Goal: Task Accomplishment & Management: Manage account settings

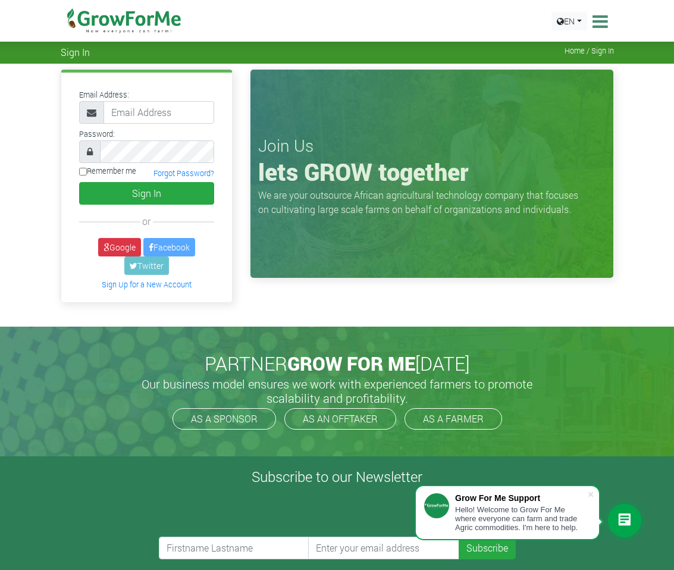
type input "jesseappiah740@gmail.com"
click at [84, 172] on input "Remember me" at bounding box center [83, 172] width 8 height 8
checkbox input "true"
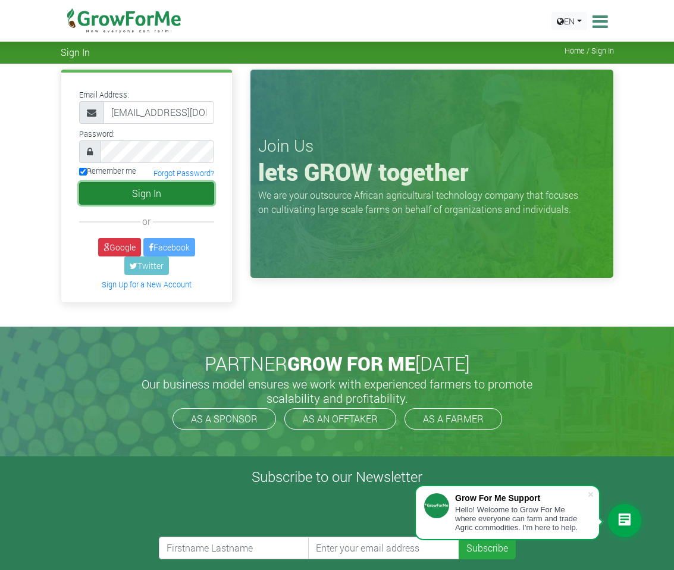
click at [110, 182] on button "Sign In" at bounding box center [147, 193] width 136 height 23
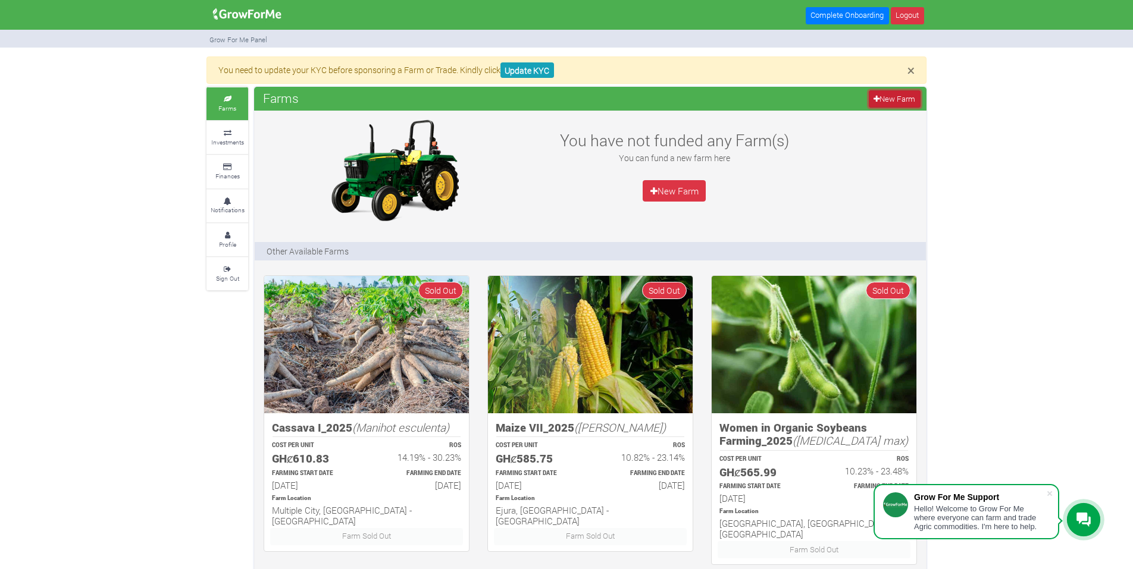
click at [673, 99] on link "New Farm" at bounding box center [895, 98] width 52 height 17
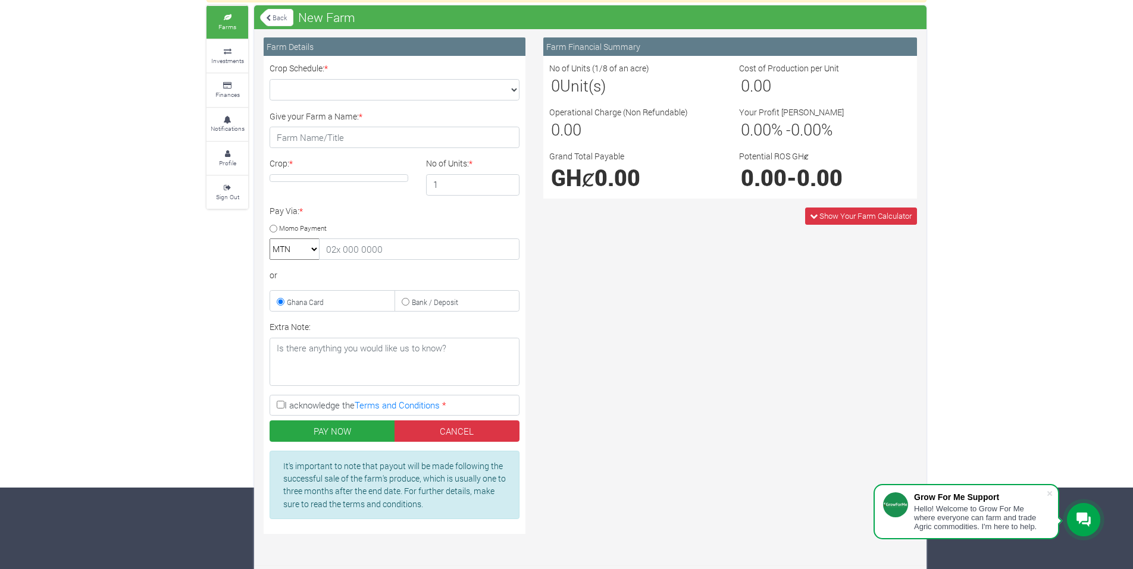
scroll to position [82, 0]
click at [242, 164] on link "Profile" at bounding box center [227, 158] width 42 height 33
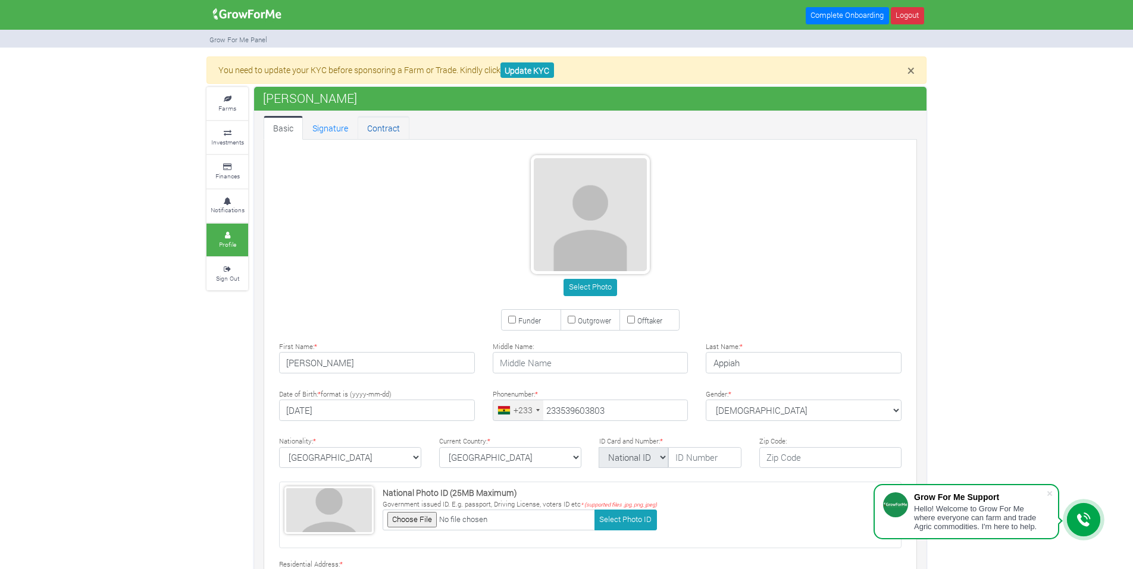
type input "53 960 3803"
click at [334, 130] on link "Signature" at bounding box center [330, 128] width 55 height 24
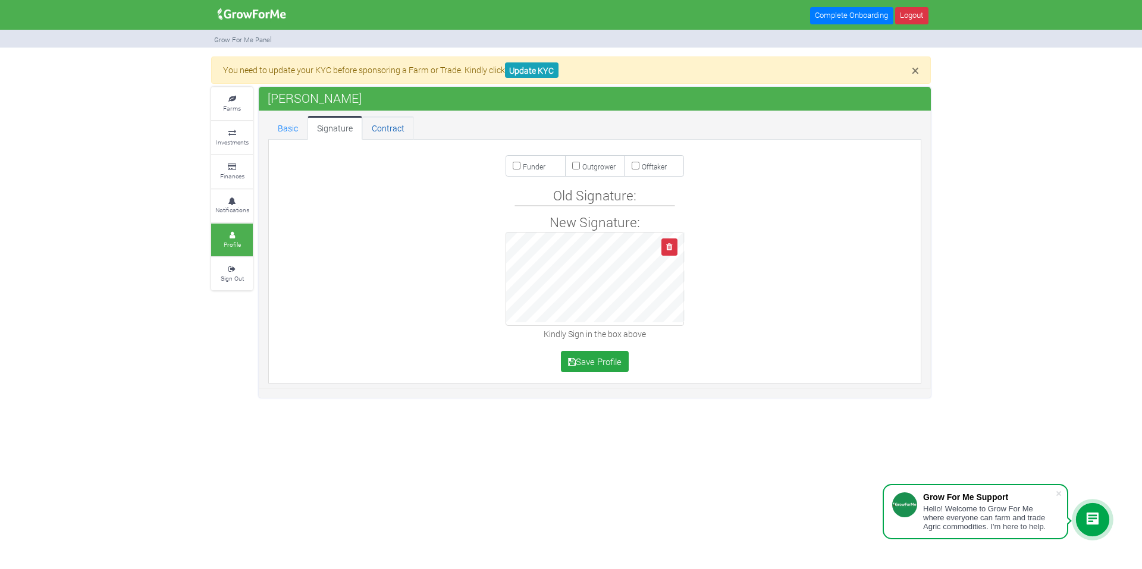
click at [392, 120] on link "Contract" at bounding box center [388, 128] width 52 height 24
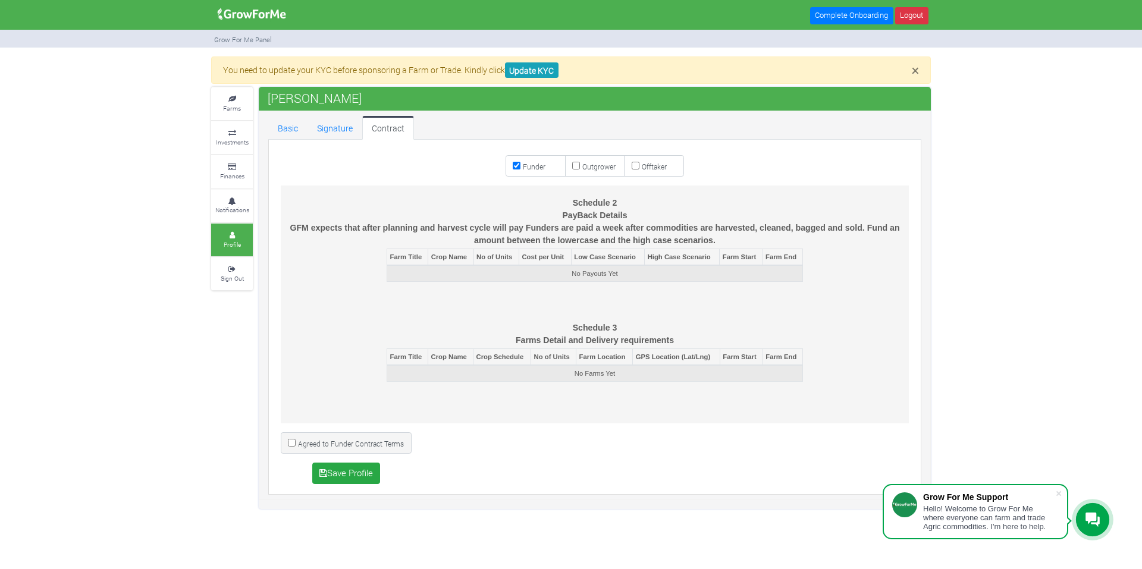
scroll to position [3855, 0]
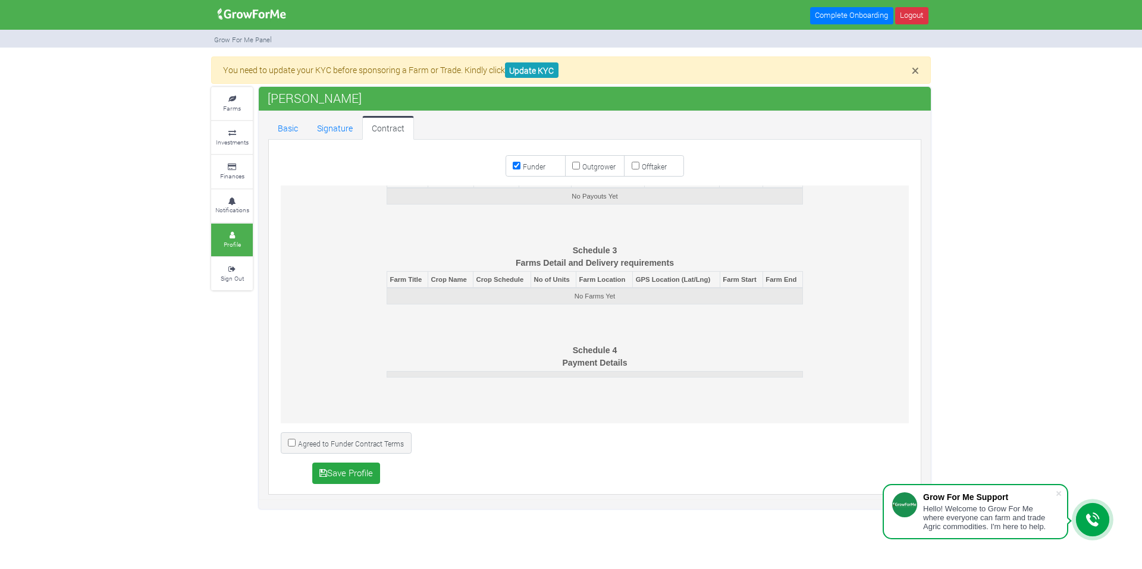
click at [512, 169] on label "Funder" at bounding box center [536, 165] width 60 height 21
click at [513, 169] on input "Funder" at bounding box center [517, 166] width 8 height 8
checkbox input "false"
click at [339, 130] on link "Signature" at bounding box center [335, 128] width 55 height 24
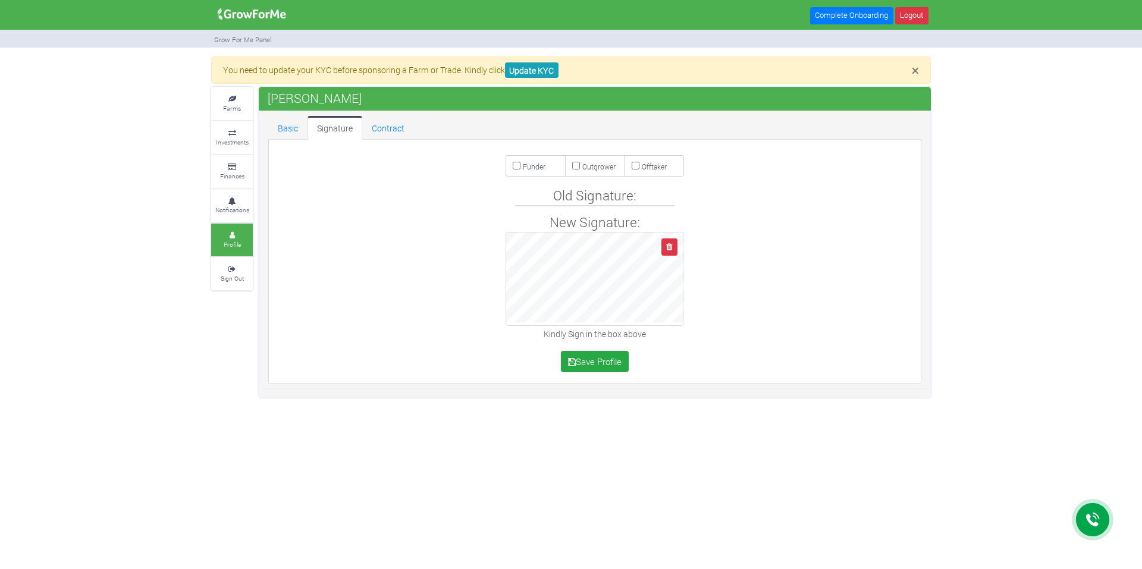
click at [302, 131] on link "Basic" at bounding box center [287, 128] width 39 height 24
